Goal: Task Accomplishment & Management: Use online tool/utility

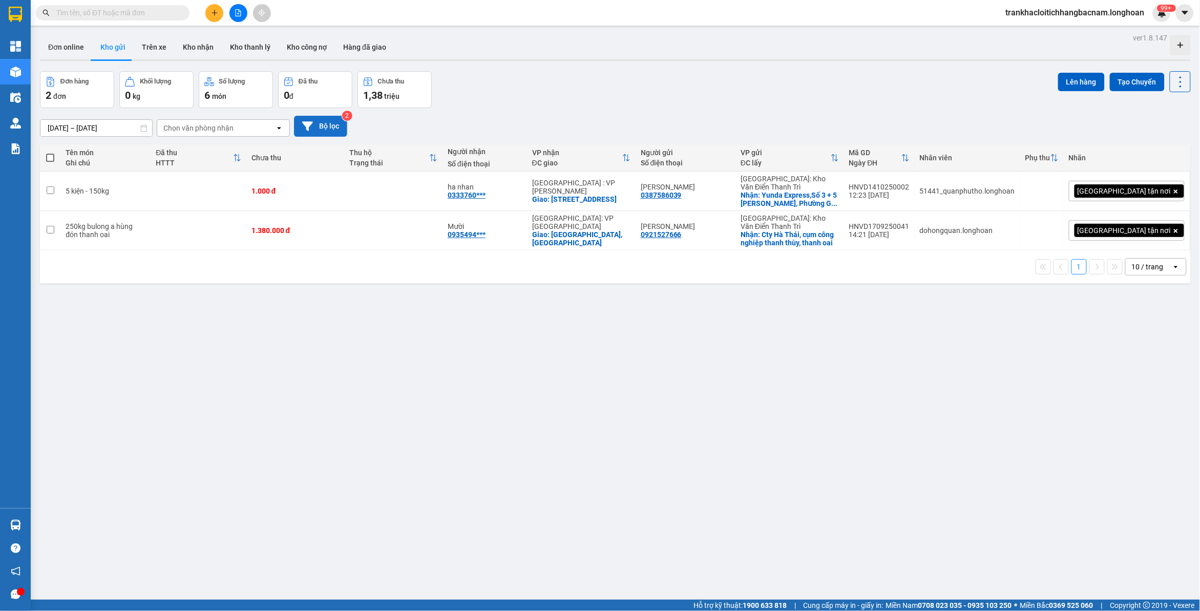
click at [329, 129] on button "Bộ lọc" at bounding box center [320, 126] width 53 height 21
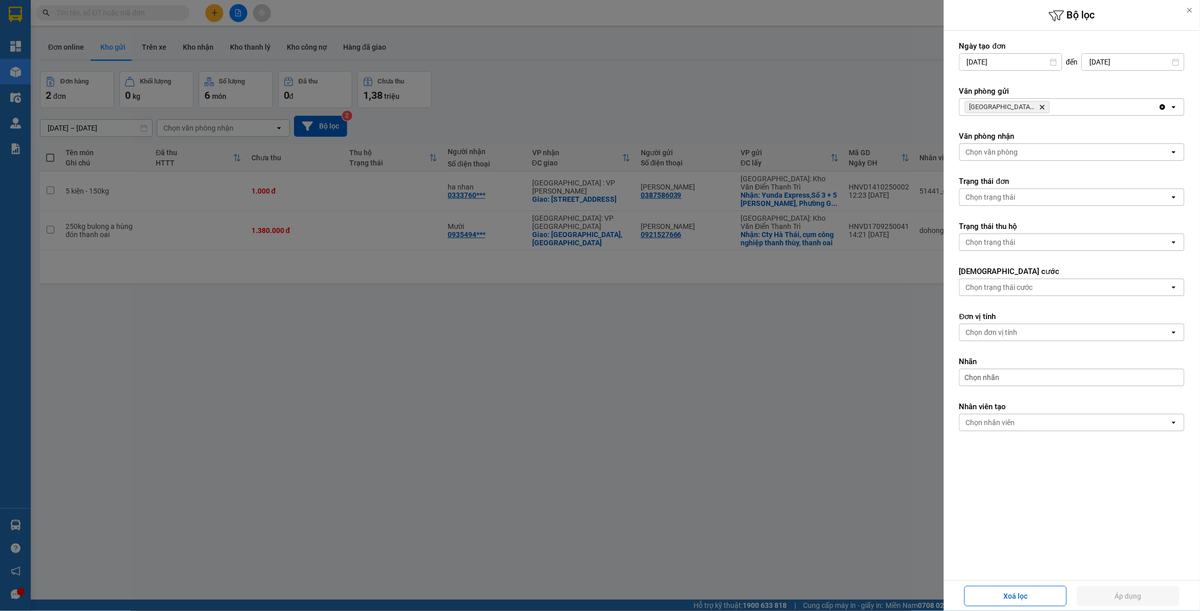
click at [1071, 108] on div "[GEOGRAPHIC_DATA]: [PERSON_NAME] Trì Delete" at bounding box center [1059, 107] width 199 height 16
click at [449, 111] on div at bounding box center [600, 305] width 1200 height 611
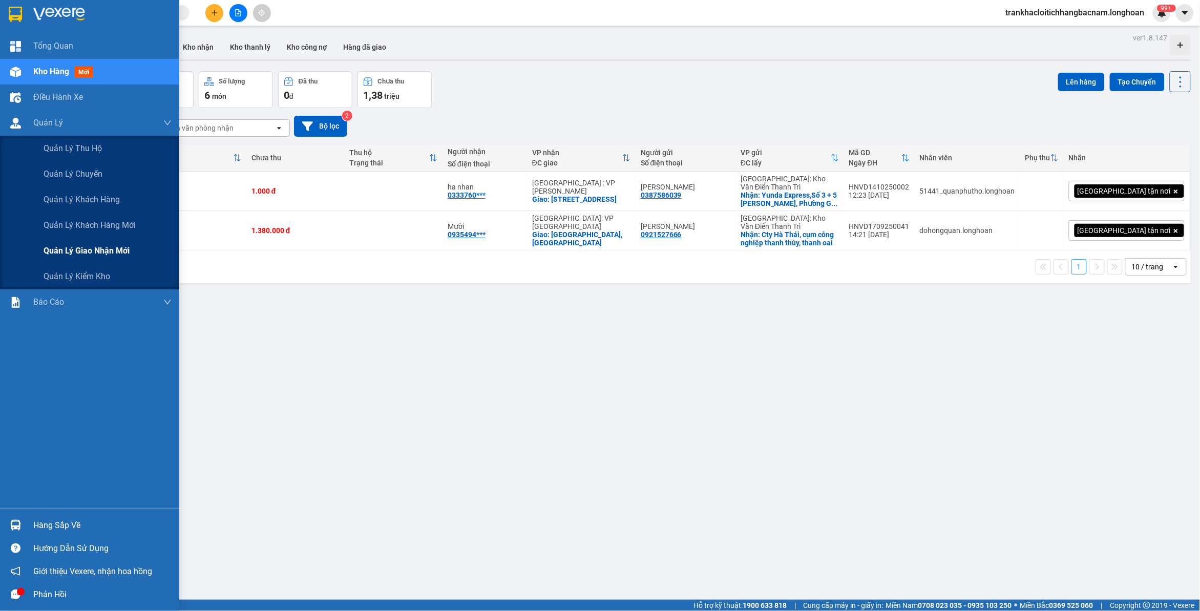
click at [80, 243] on div "Quản lý giao nhận mới" at bounding box center [108, 251] width 128 height 26
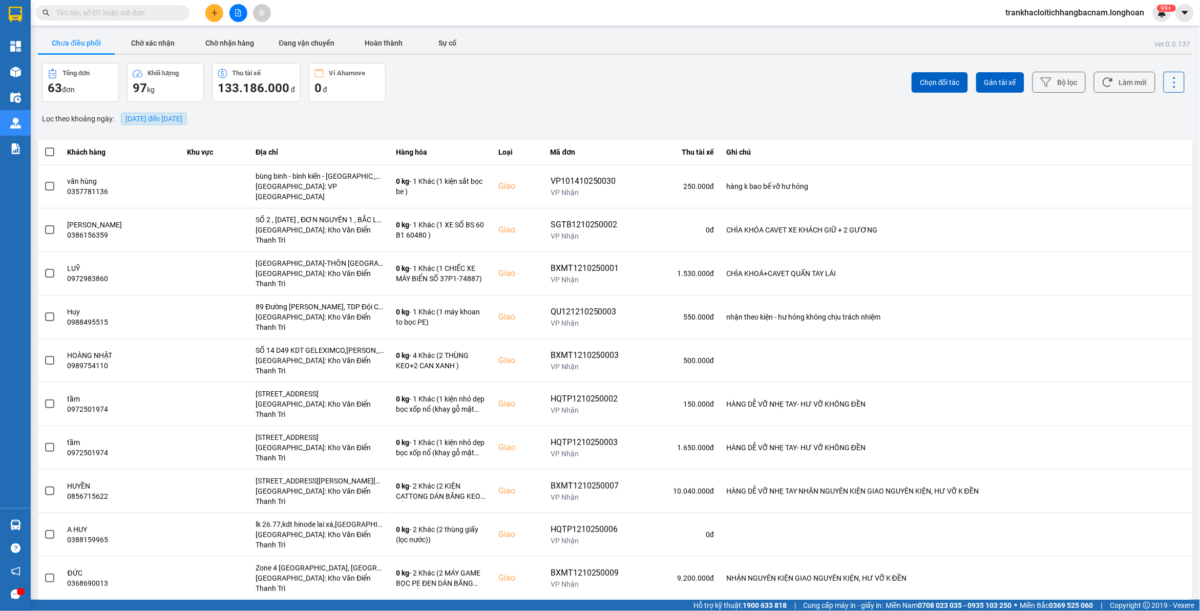
click at [182, 119] on span "[DATE] đến [DATE]" at bounding box center [153, 119] width 57 height 8
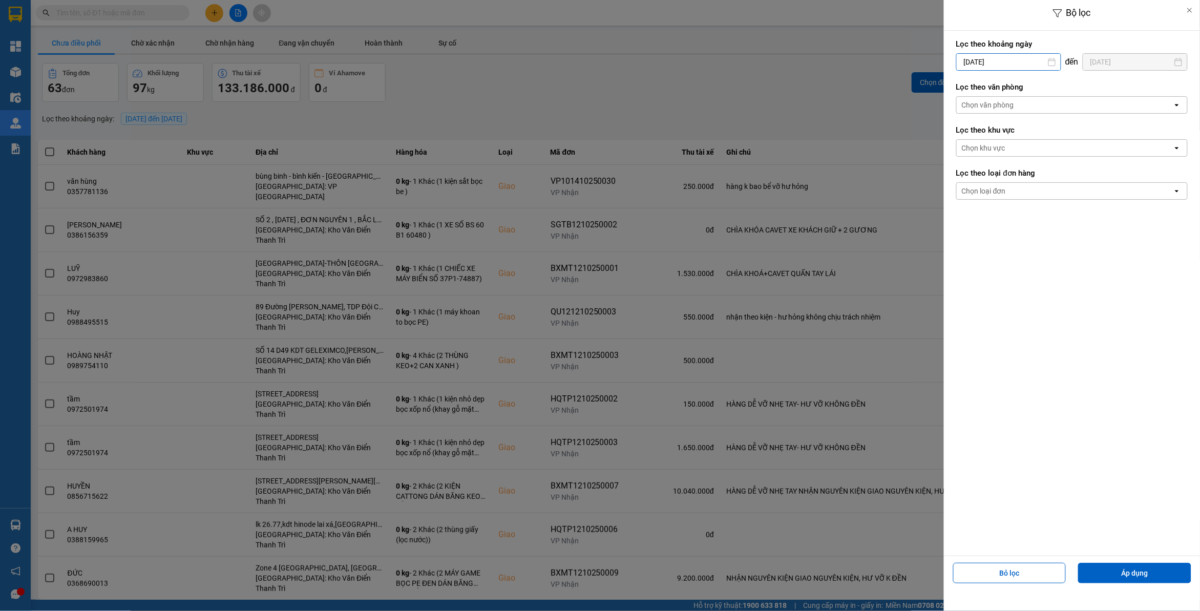
click at [999, 61] on input "[DATE]" at bounding box center [1009, 62] width 104 height 16
drag, startPoint x: 984, startPoint y: 183, endPoint x: 1034, endPoint y: 100, distance: 96.5
click at [984, 183] on div "14" at bounding box center [982, 182] width 14 height 12
type input "[DATE]"
click at [1038, 92] on label "Lọc theo văn phòng" at bounding box center [1071, 87] width 231 height 10
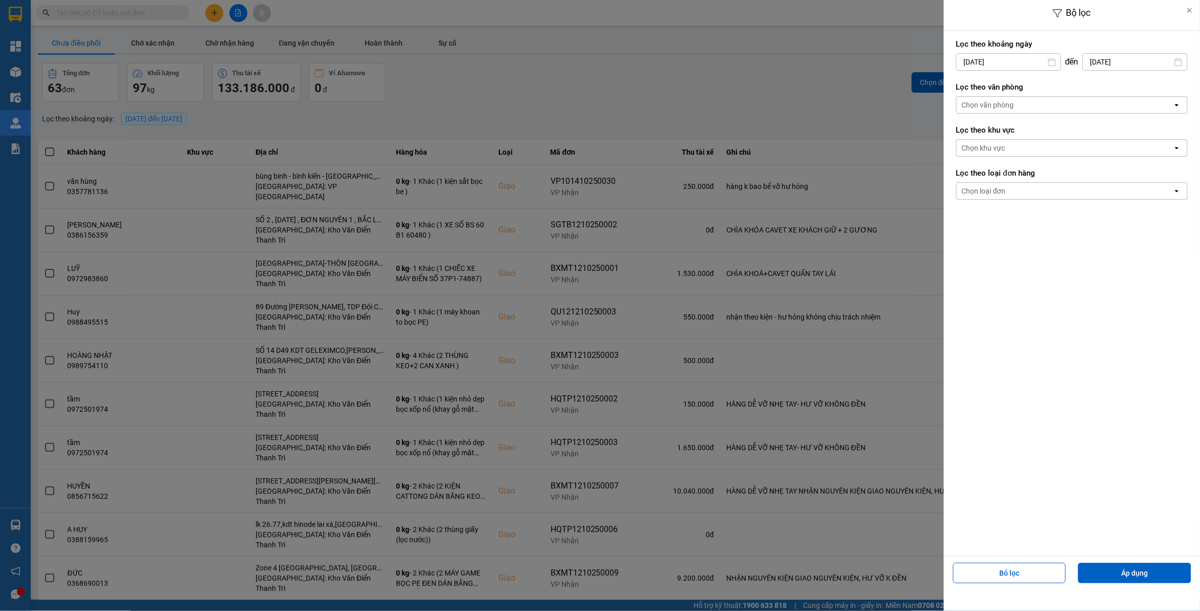
click at [1038, 107] on div "Chọn văn phòng" at bounding box center [1065, 105] width 216 height 16
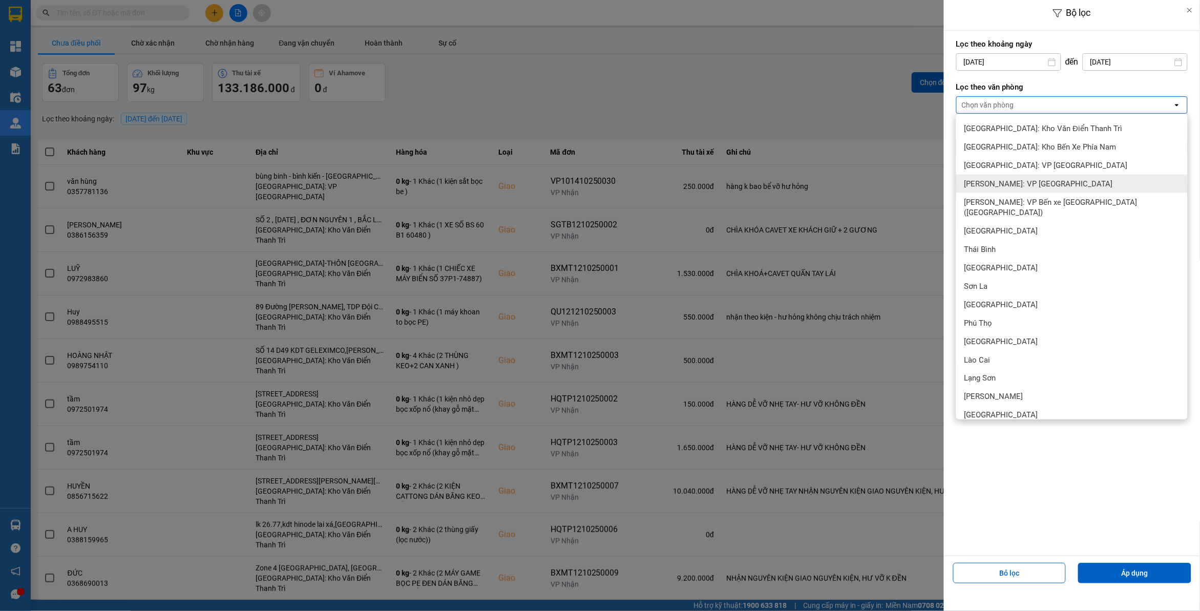
scroll to position [427, 0]
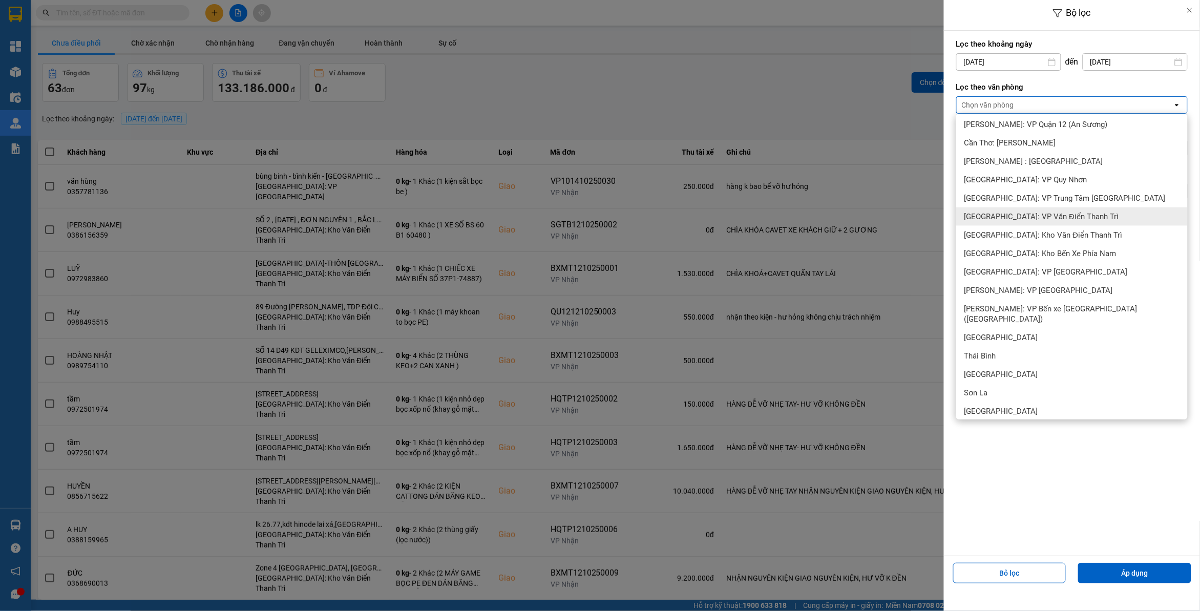
click at [1038, 221] on span "[GEOGRAPHIC_DATA]: VP Văn Điển Thanh Trì" at bounding box center [1041, 216] width 155 height 10
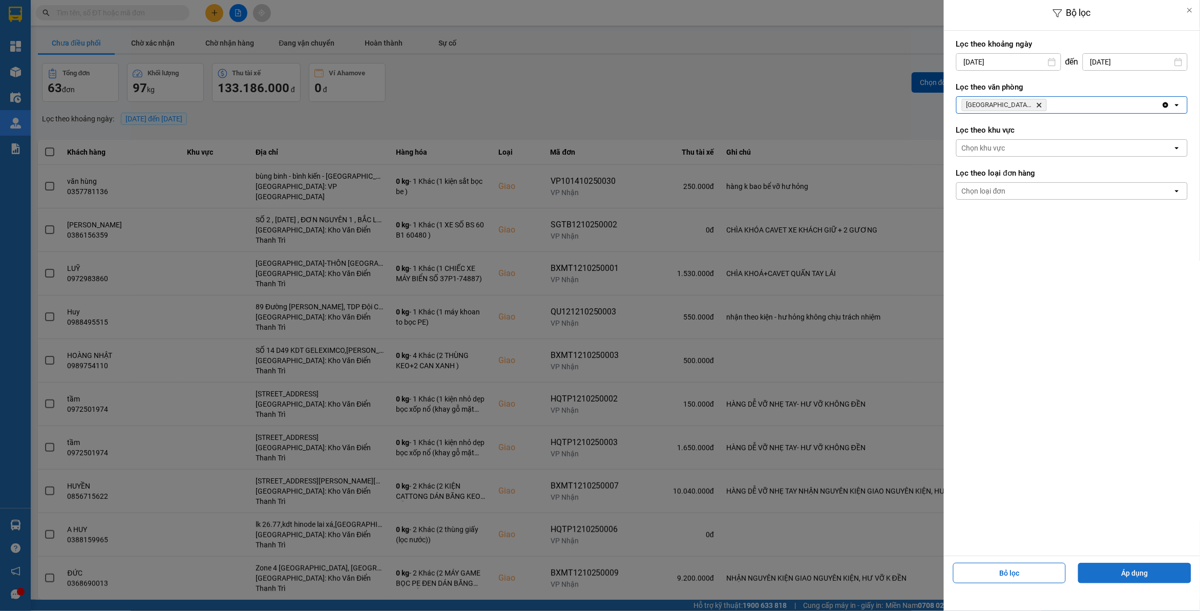
click at [1133, 566] on button "Áp dụng" at bounding box center [1134, 573] width 113 height 20
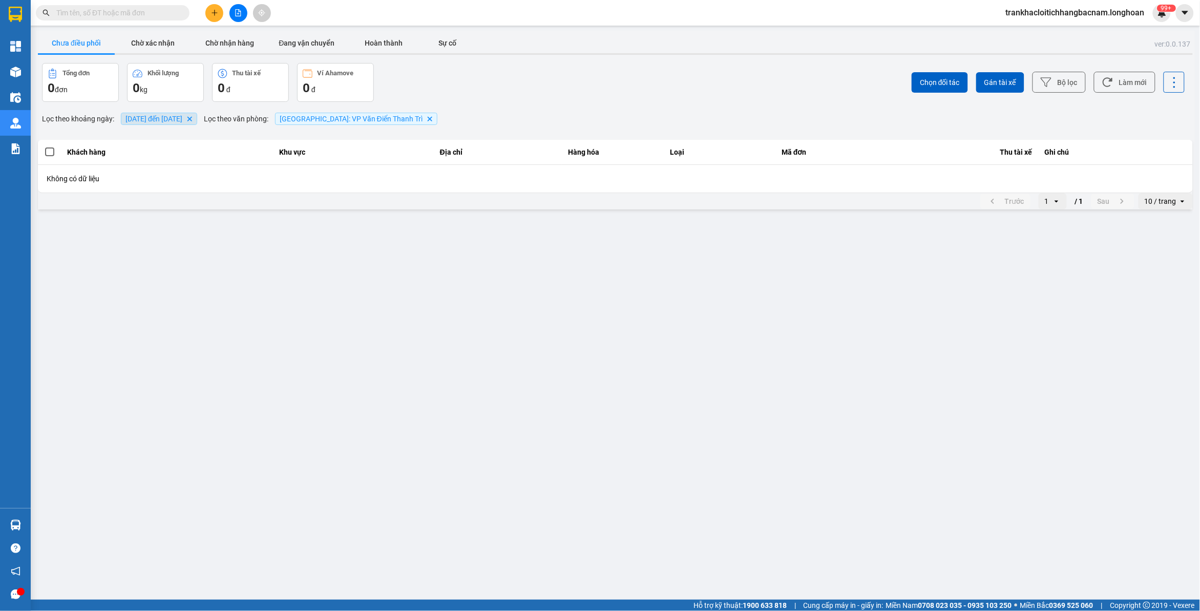
click at [182, 120] on span "[DATE] đến [DATE]" at bounding box center [153, 119] width 57 height 8
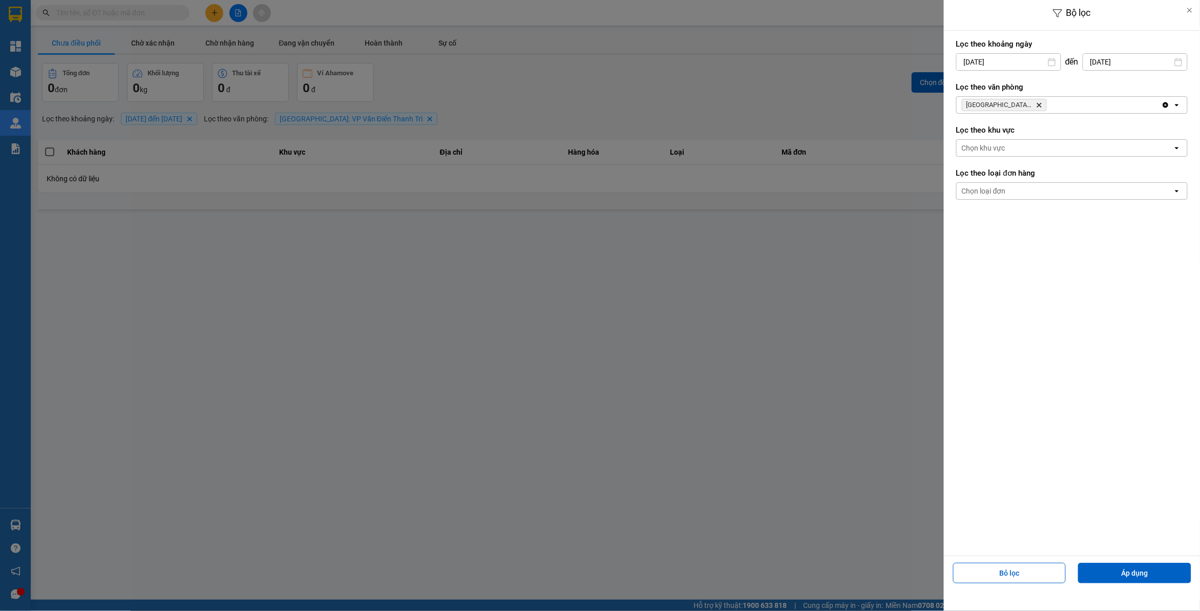
click at [989, 62] on input "[DATE]" at bounding box center [1009, 62] width 104 height 16
click at [968, 183] on div "13" at bounding box center [962, 182] width 14 height 12
type input "[DATE]"
click at [1141, 570] on button "Áp dụng" at bounding box center [1134, 573] width 113 height 20
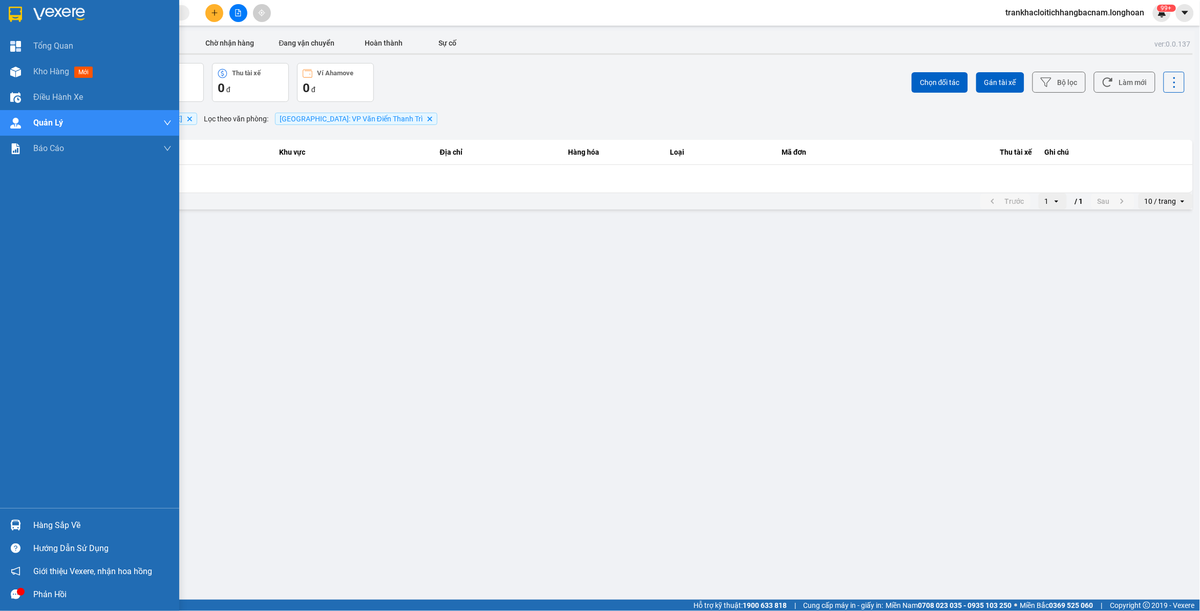
click at [39, 19] on img at bounding box center [59, 14] width 52 height 15
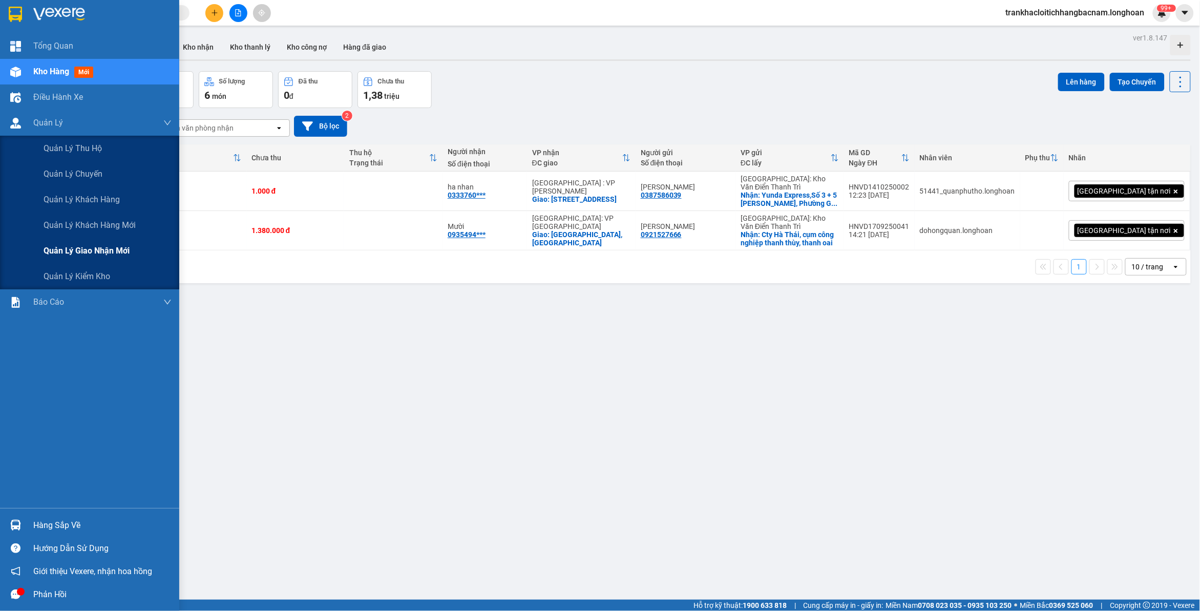
click at [140, 251] on div "Quản lý giao nhận mới" at bounding box center [108, 251] width 128 height 26
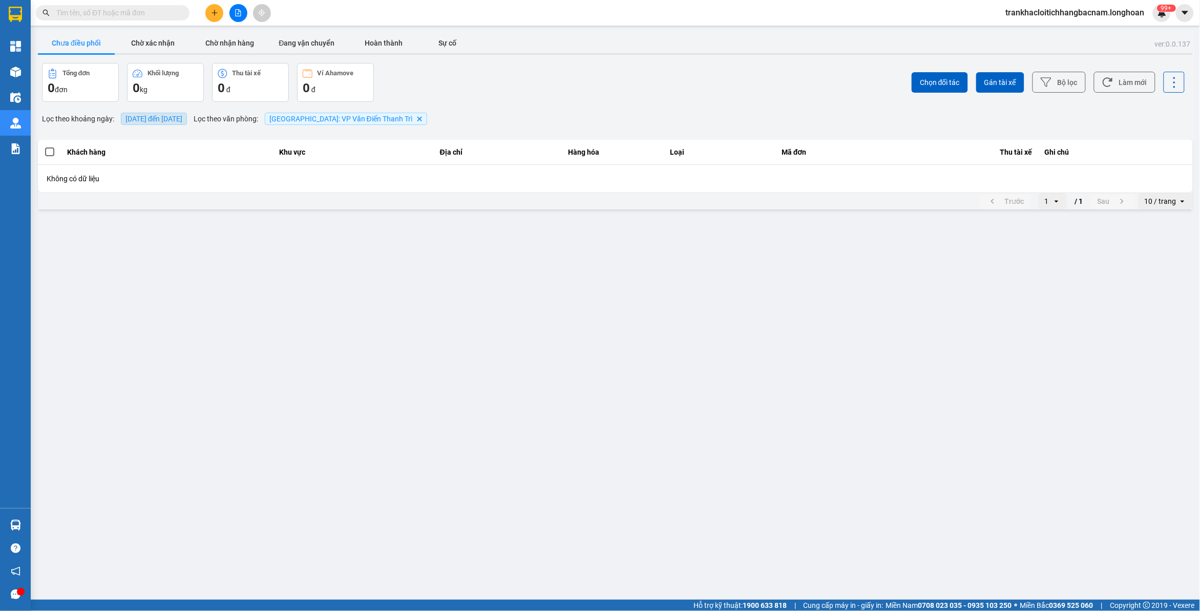
click at [172, 121] on span "[DATE] đến [DATE]" at bounding box center [153, 119] width 57 height 8
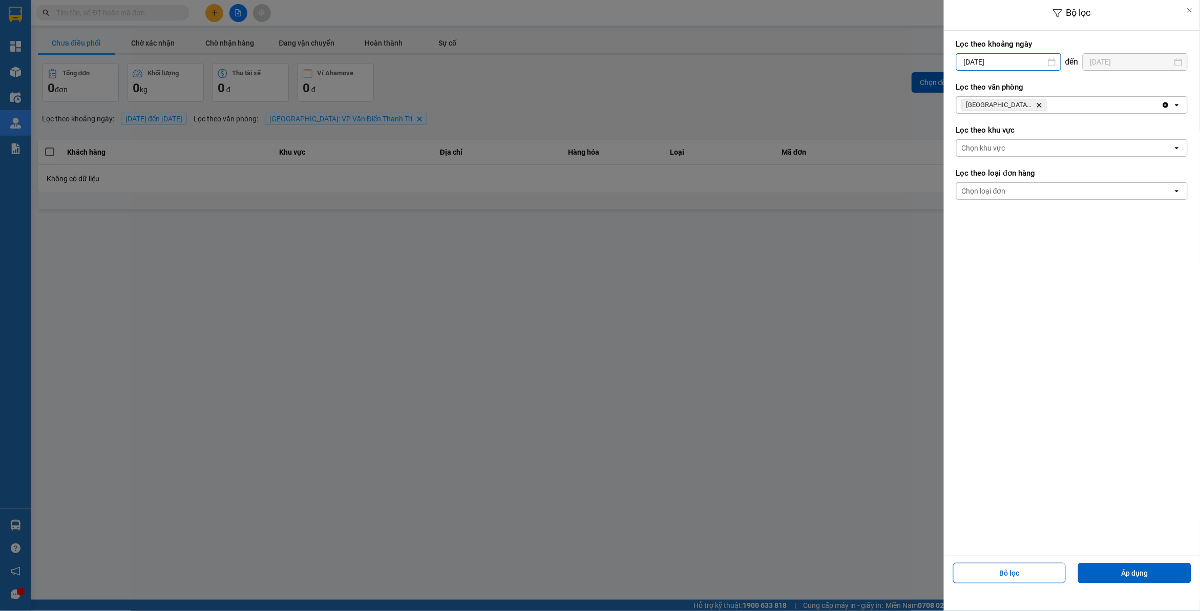
click at [979, 61] on input "[DATE]" at bounding box center [1009, 62] width 104 height 16
click at [958, 174] on div "13" at bounding box center [962, 182] width 20 height 20
type input "[DATE]"
click at [1109, 572] on button "Áp dụng" at bounding box center [1134, 573] width 113 height 20
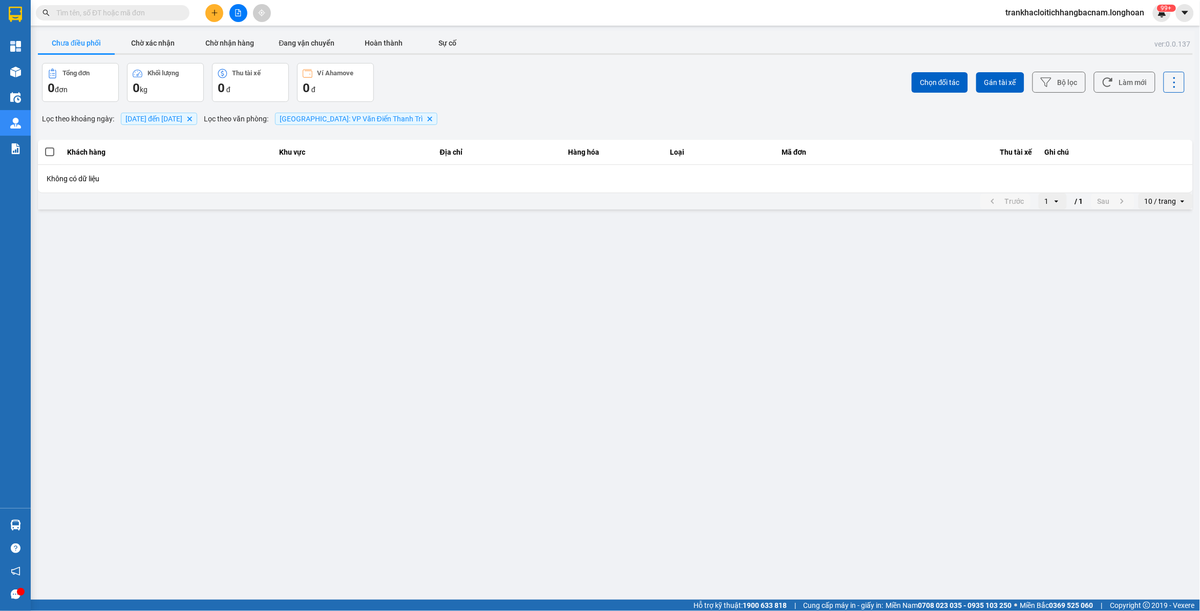
click at [167, 121] on span "[DATE] đến [DATE]" at bounding box center [153, 119] width 57 height 8
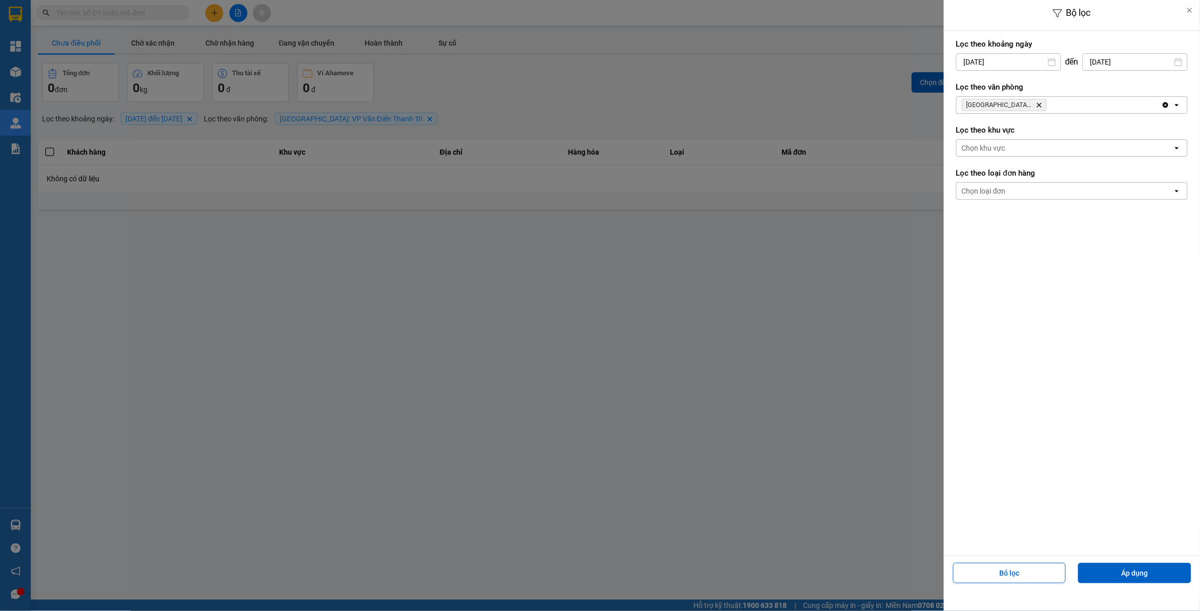
click at [1058, 105] on div "Hà Nội: VP Văn Điển Thanh Trì Delete" at bounding box center [1059, 105] width 205 height 16
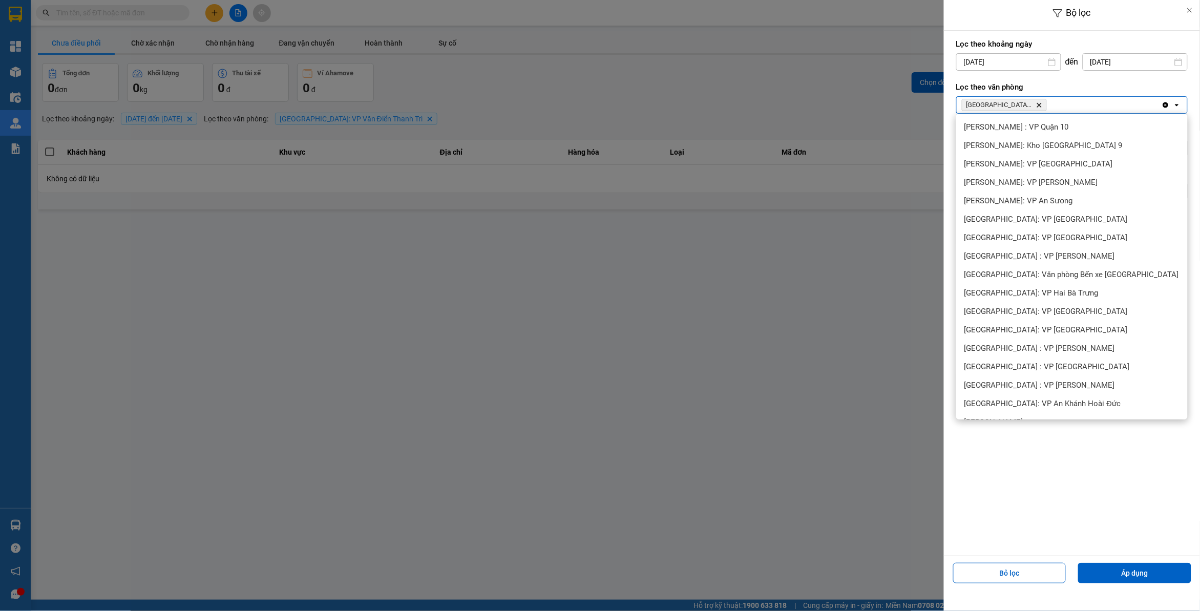
scroll to position [376, 0]
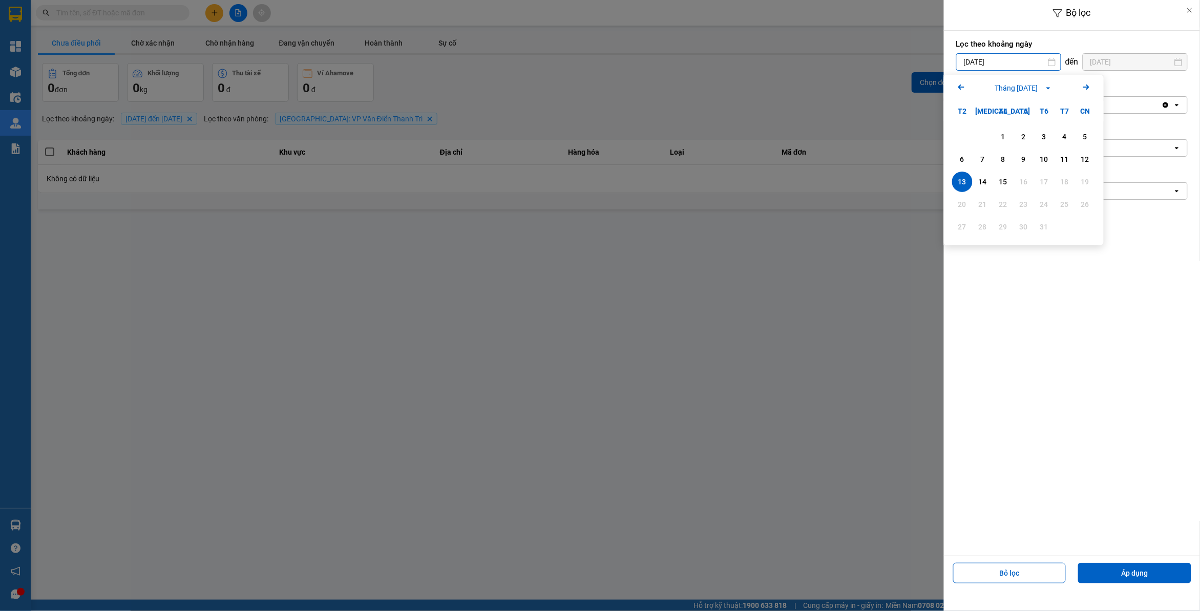
click at [1027, 59] on input "[DATE]" at bounding box center [1009, 62] width 104 height 16
click at [988, 178] on div "14" at bounding box center [982, 182] width 14 height 12
click at [1020, 60] on input "[DATE]" at bounding box center [1009, 62] width 104 height 16
click at [1003, 187] on div "15" at bounding box center [1003, 182] width 14 height 12
type input "[DATE]"
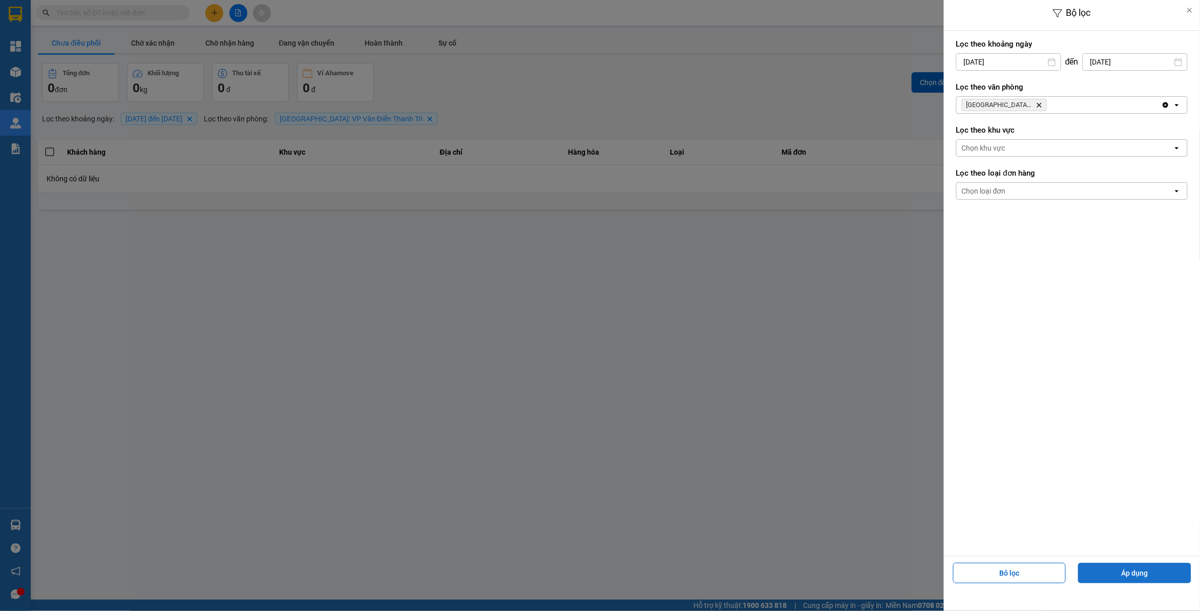
drag, startPoint x: 1140, startPoint y: 574, endPoint x: 1107, endPoint y: 545, distance: 43.9
click at [1140, 574] on button "Áp dụng" at bounding box center [1134, 573] width 113 height 20
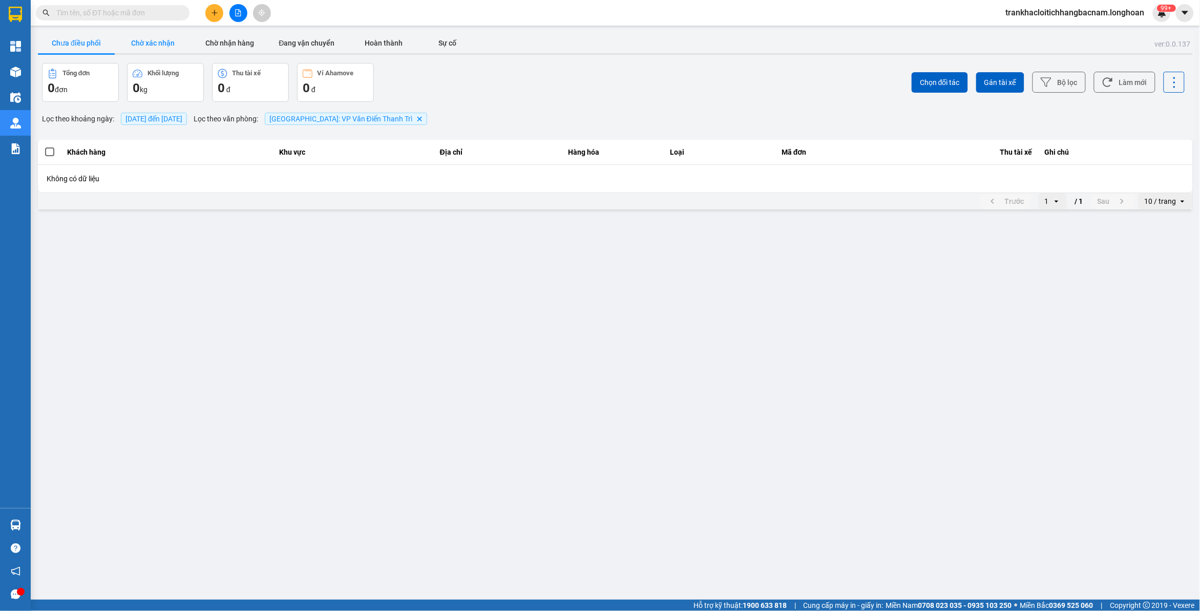
click at [147, 44] on button "Chờ xác nhận" at bounding box center [153, 43] width 77 height 20
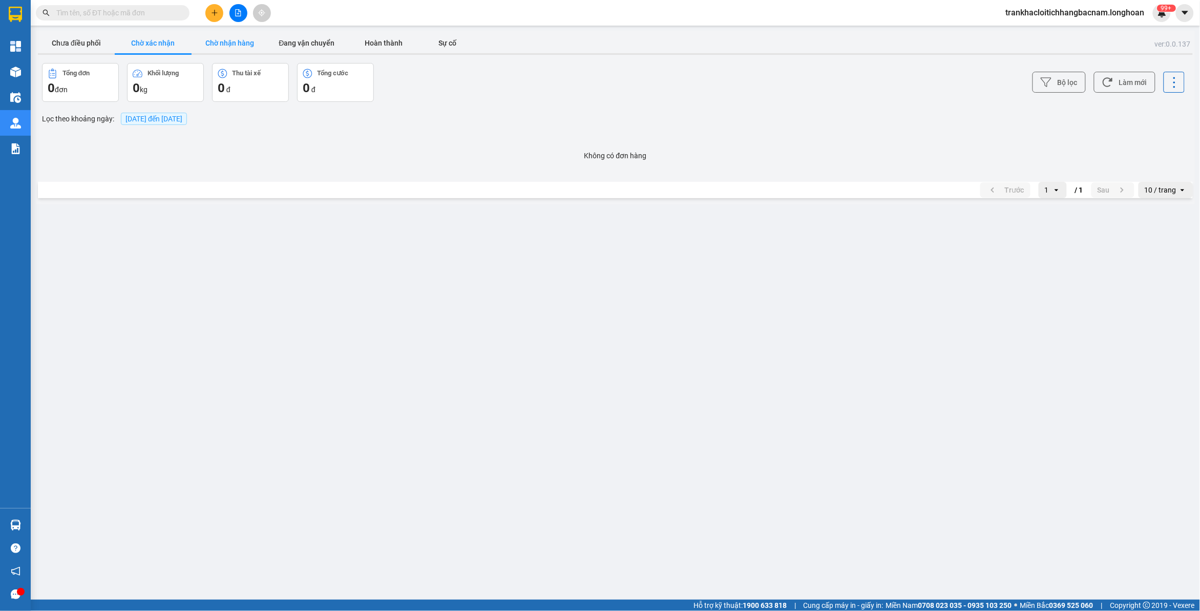
click at [237, 45] on button "Chờ nhận hàng" at bounding box center [230, 43] width 77 height 20
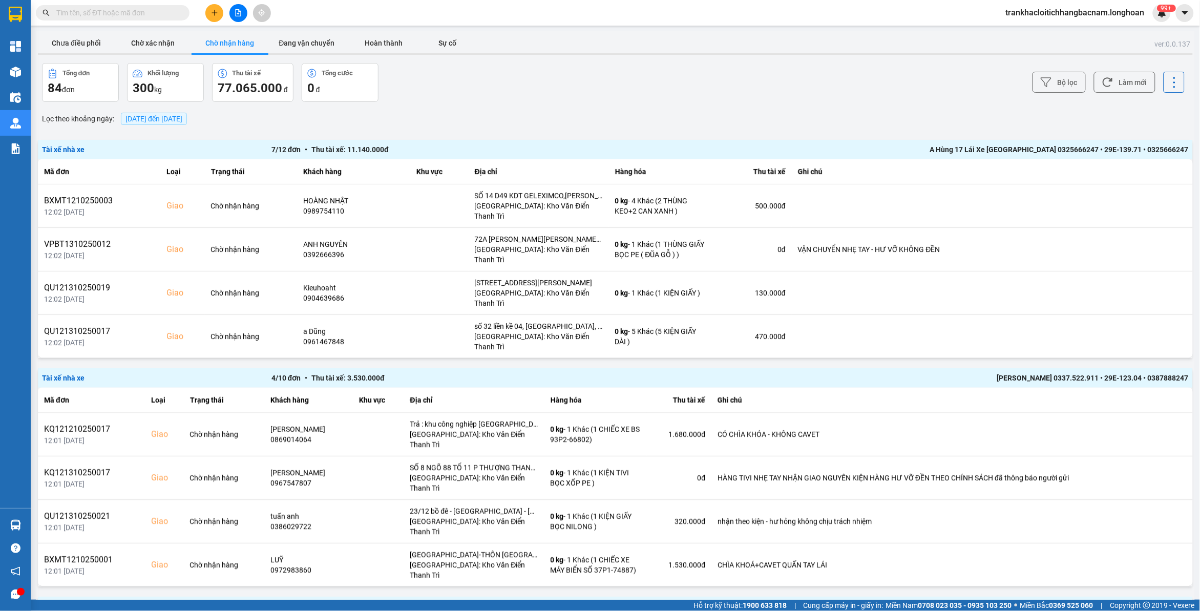
click at [90, 44] on button "Chưa điều phối" at bounding box center [76, 43] width 77 height 20
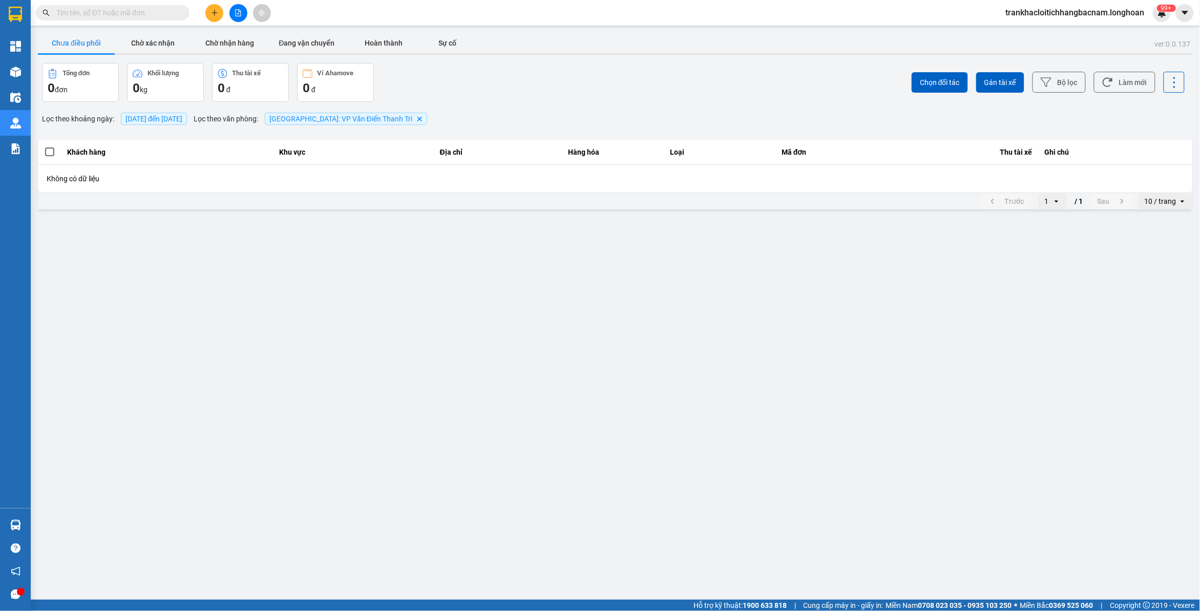
click at [408, 114] on span "Hà Nội: VP Văn Điển Thanh Trì Delete" at bounding box center [346, 119] width 162 height 12
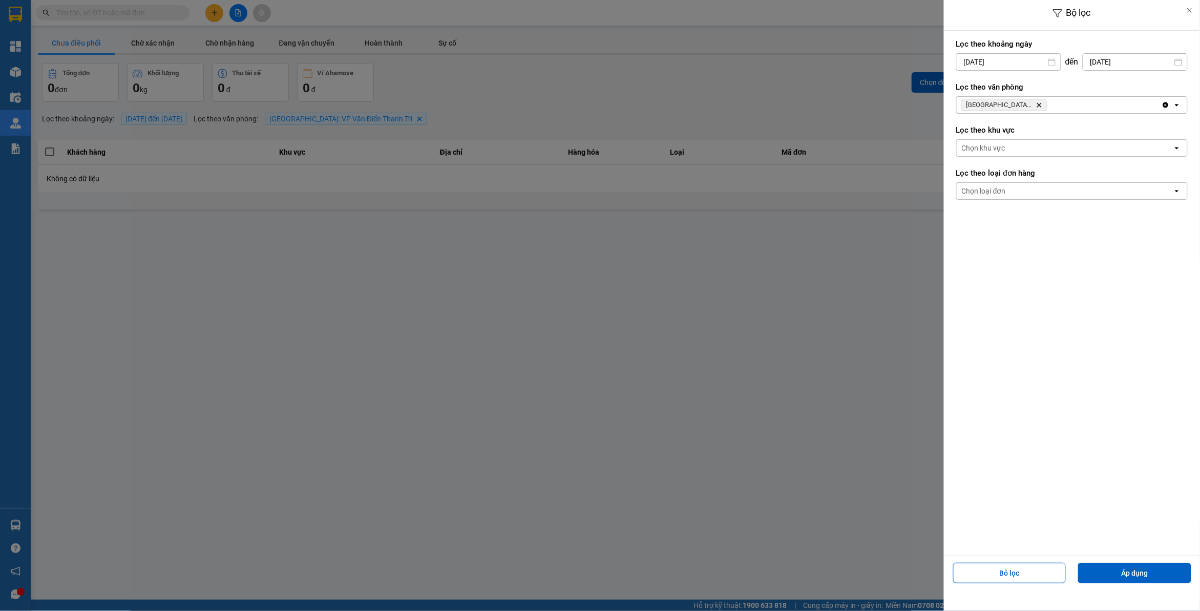
click at [1034, 105] on span "Hà Nội: VP Văn Điển Thanh Trì Delete" at bounding box center [1004, 105] width 85 height 12
click at [1039, 104] on icon "Delete" at bounding box center [1039, 105] width 6 height 6
click at [1040, 103] on div "Chọn văn phòng" at bounding box center [1065, 105] width 216 height 16
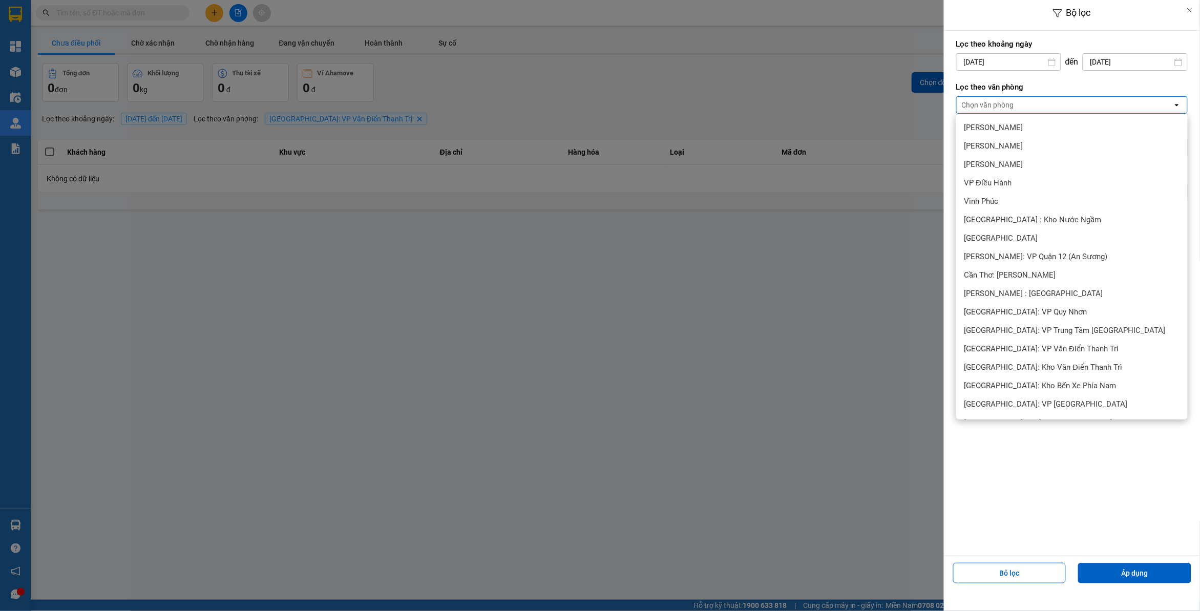
scroll to position [427, 0]
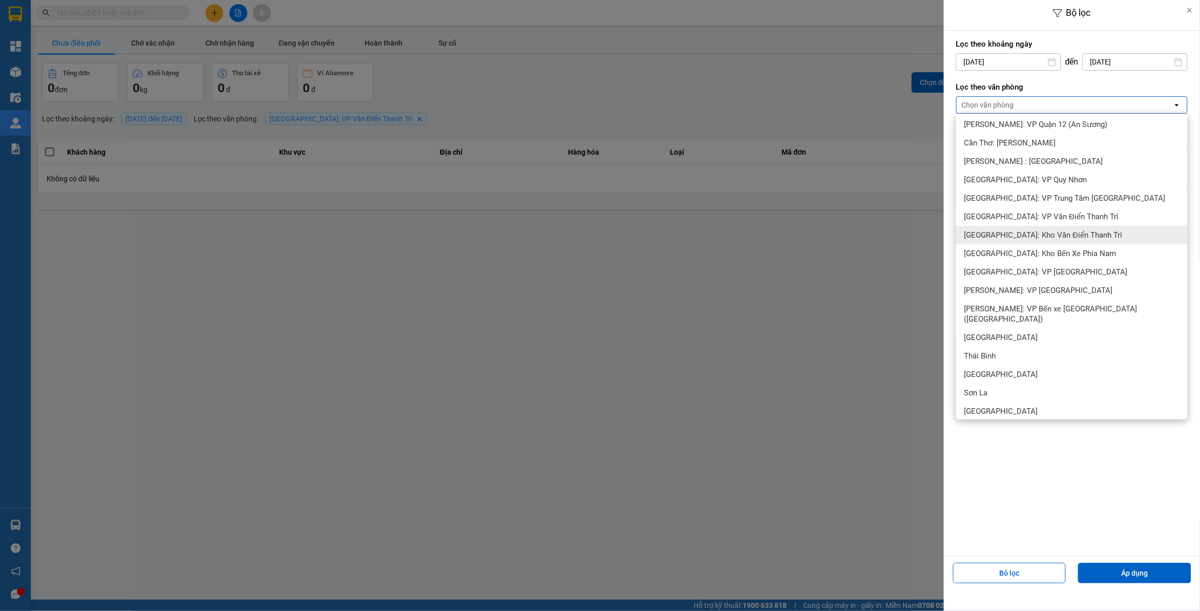
click at [1068, 233] on span "[GEOGRAPHIC_DATA]: Kho Văn Điển Thanh Trì" at bounding box center [1043, 235] width 158 height 10
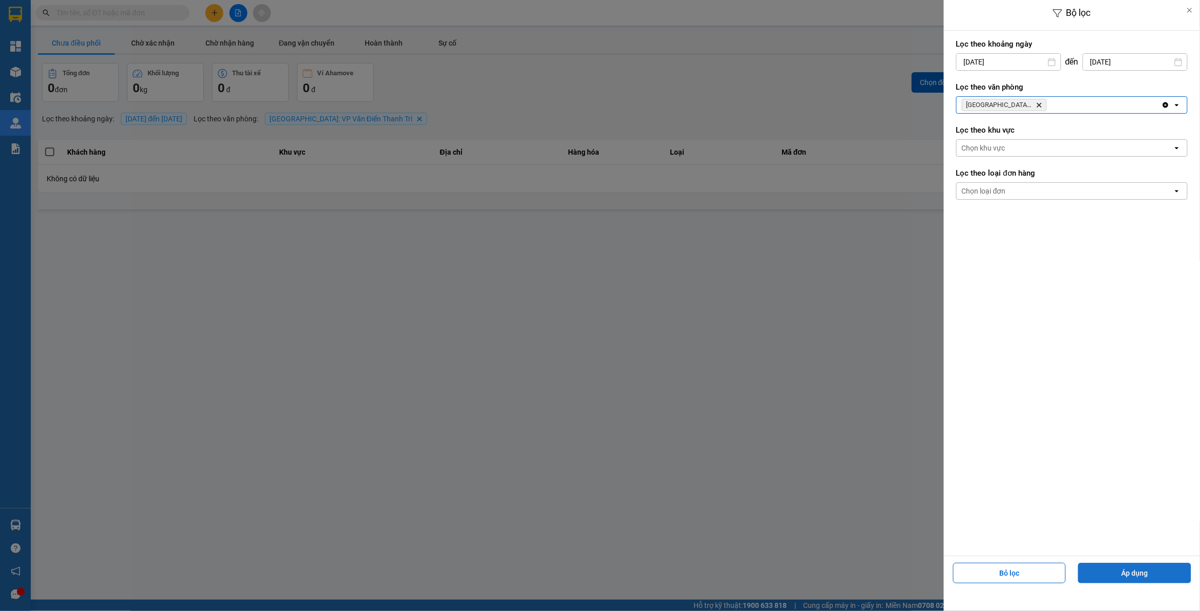
drag, startPoint x: 1125, startPoint y: 562, endPoint x: 1120, endPoint y: 569, distance: 8.4
click at [1125, 563] on div "Bỏ lọc Áp dụng" at bounding box center [1071, 577] width 251 height 37
click at [1120, 569] on button "Áp dụng" at bounding box center [1134, 573] width 113 height 20
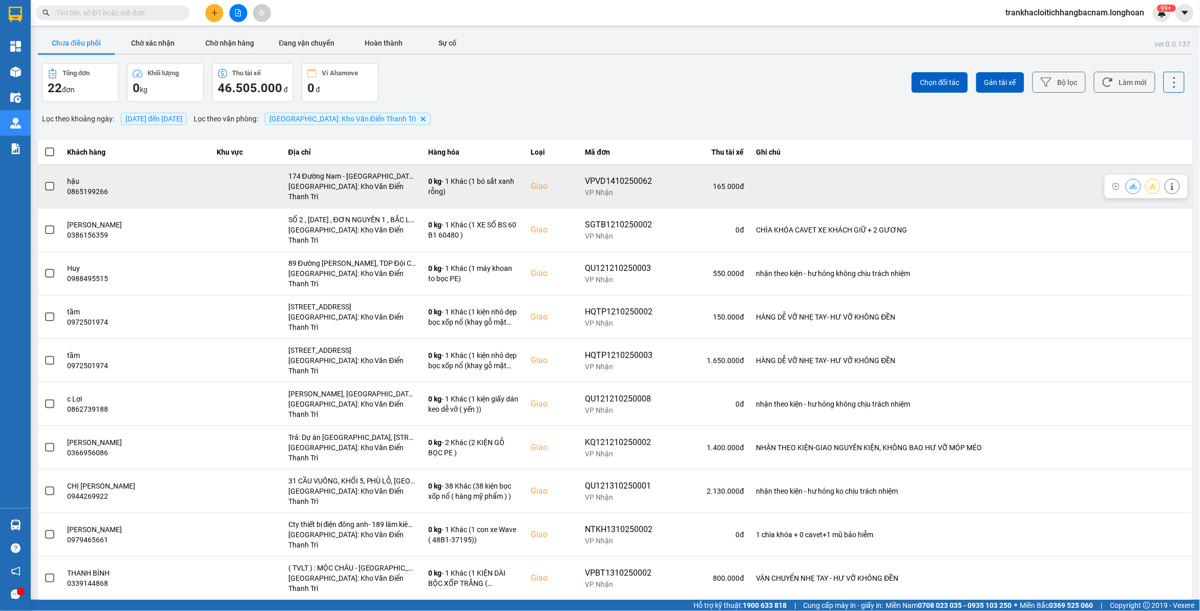
click at [50, 182] on span at bounding box center [49, 186] width 9 height 9
click at [44, 181] on input "checkbox" at bounding box center [44, 181] width 0 height 0
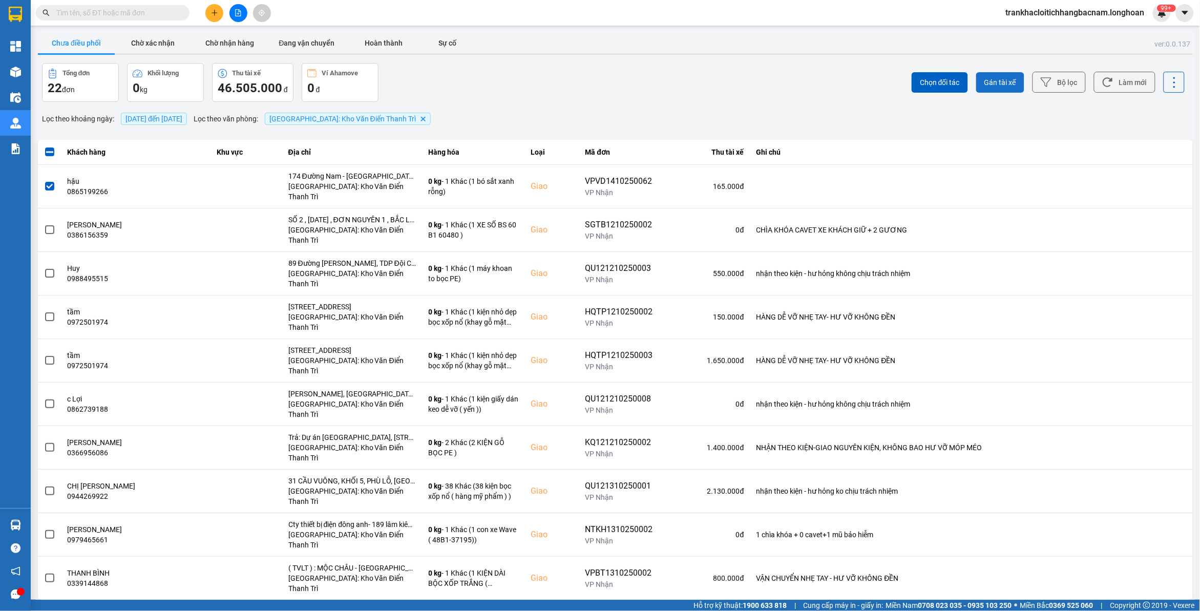
click at [1010, 80] on button "Gán tài xế" at bounding box center [1000, 82] width 48 height 20
click at [987, 78] on div "ver: 0.0.137 Chưa điều phối Chờ xác nhận Chờ nhận hàng Đang vận chuyển Hoàn thà…" at bounding box center [615, 325] width 1159 height 588
click at [1014, 78] on span "Gán tài xế" at bounding box center [1000, 82] width 32 height 10
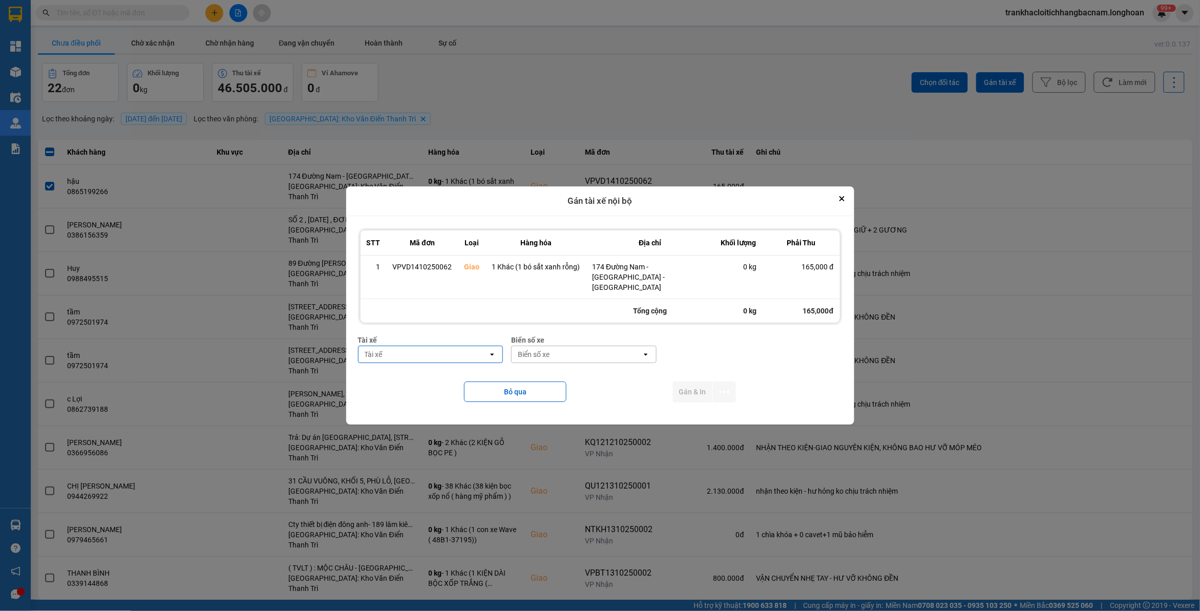
type input "d"
type input "đưa"
click at [430, 346] on div "Tài xế" at bounding box center [423, 354] width 130 height 16
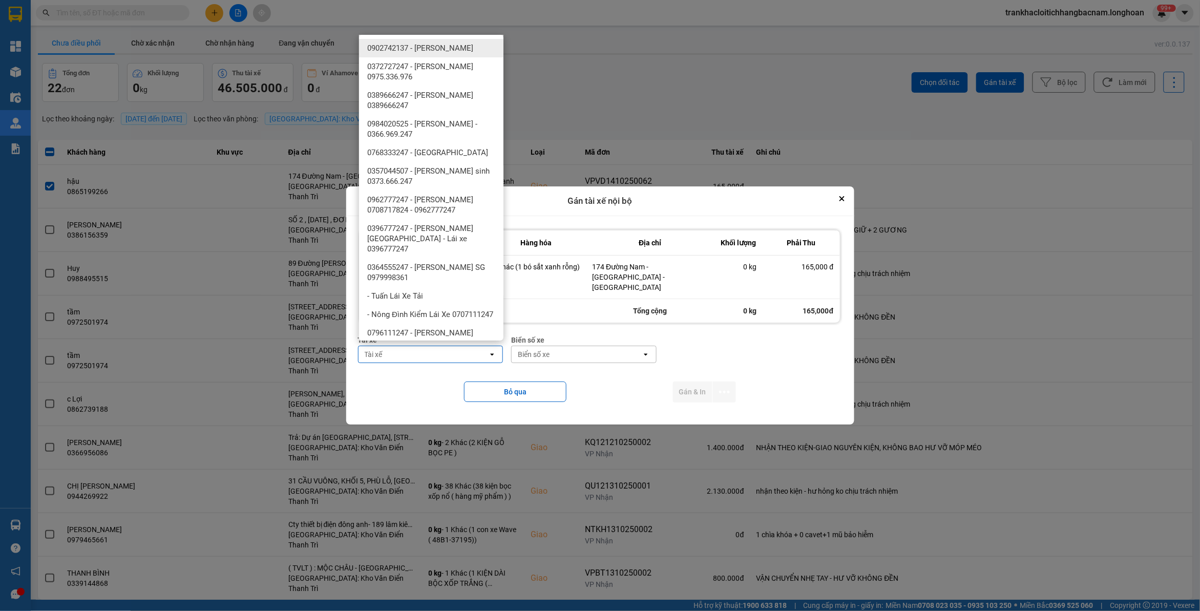
click at [430, 346] on div "Tài xế" at bounding box center [423, 354] width 130 height 16
type input "d"
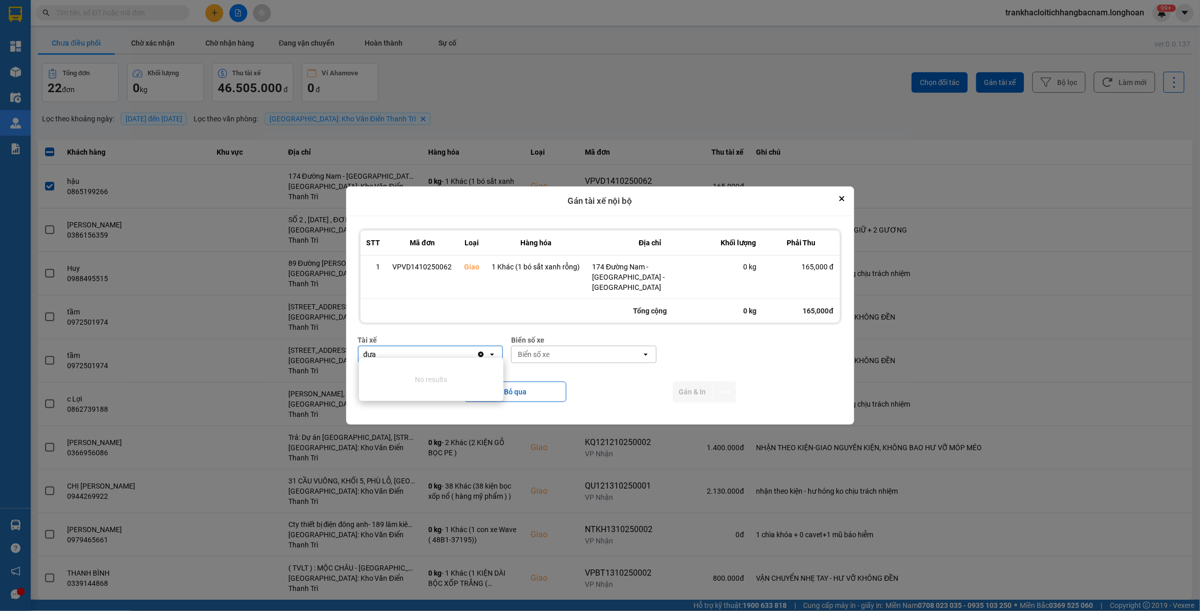
type input "đưa"
click at [430, 346] on div "đưa" at bounding box center [417, 354] width 119 height 16
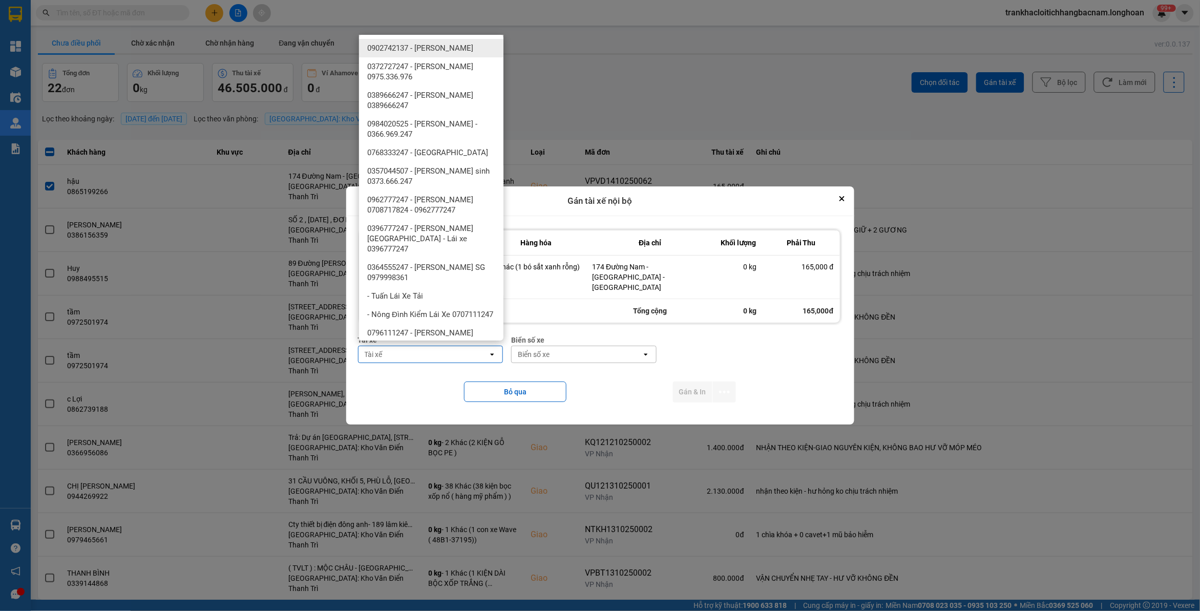
type input "d"
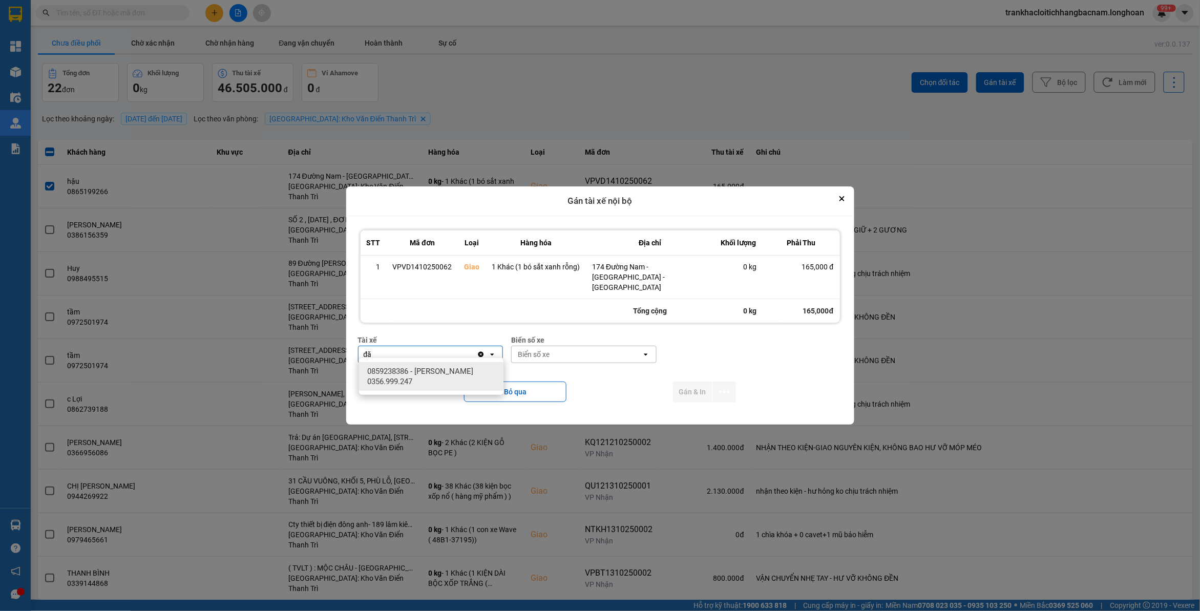
type input "đă"
click at [408, 377] on span "0859238386 - nguyễn hải đăng 0356.999.247" at bounding box center [433, 376] width 132 height 20
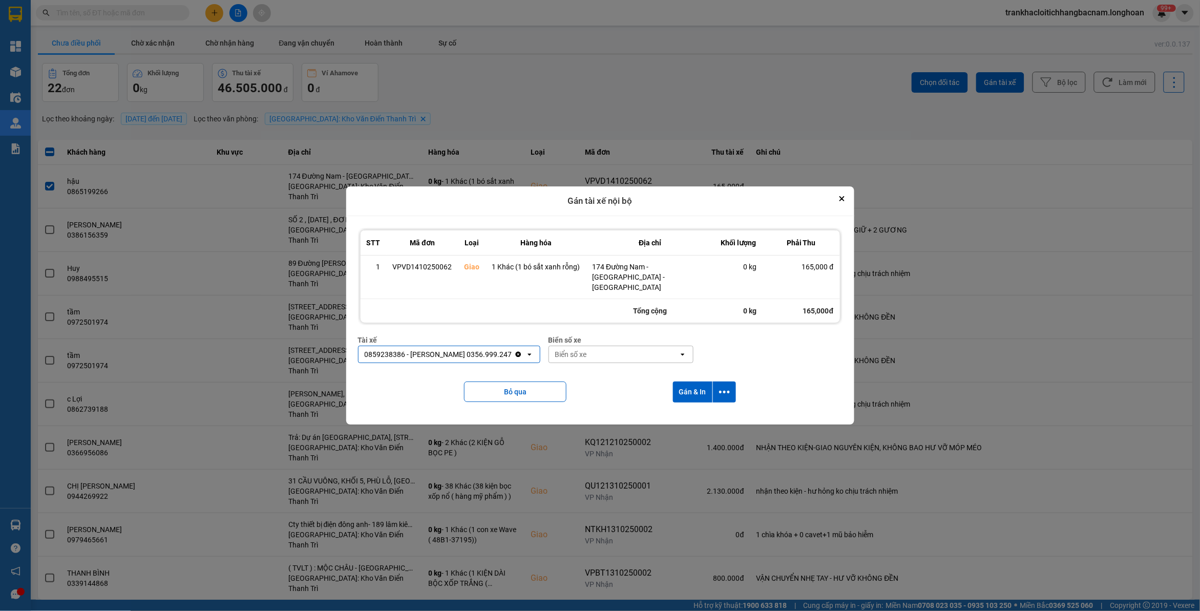
click at [575, 354] on div "Biển số xe" at bounding box center [571, 354] width 32 height 10
type input "33"
click at [584, 385] on span "29E-216.33" at bounding box center [572, 390] width 37 height 10
click at [730, 386] on button "dialog" at bounding box center [724, 391] width 23 height 21
click at [677, 416] on span "Chỉ gán tài" at bounding box center [684, 415] width 34 height 10
